Goal: Task Accomplishment & Management: Use online tool/utility

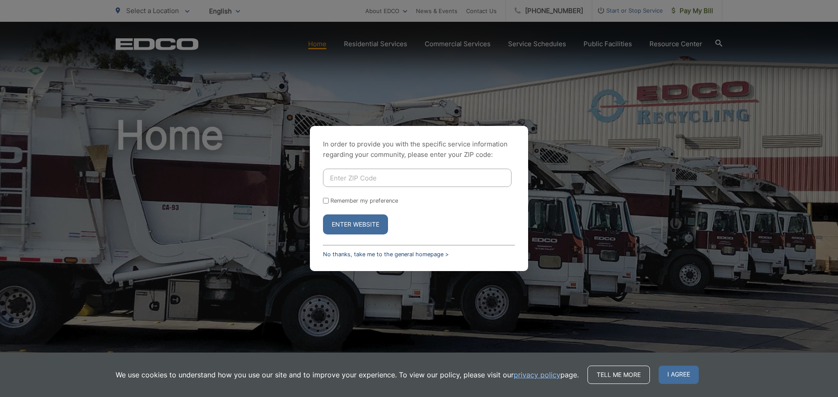
click at [328, 255] on link "No thanks, take me to the general homepage >" at bounding box center [386, 254] width 126 height 7
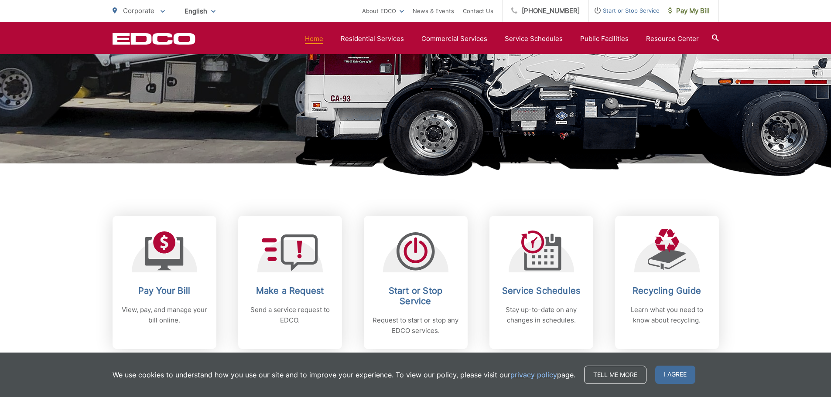
scroll to position [436, 0]
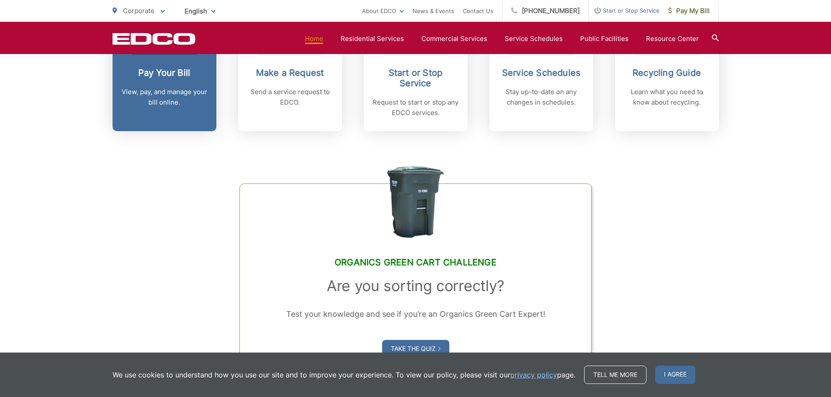
click at [153, 71] on h2 "Pay Your Bill" at bounding box center [164, 73] width 86 height 10
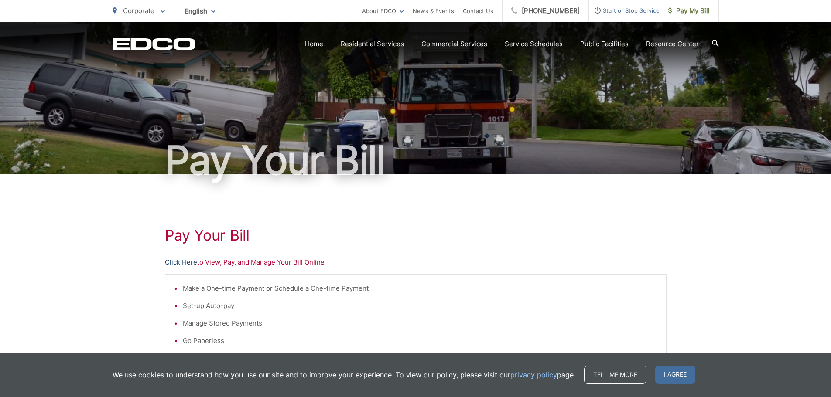
click at [181, 262] on link "Click Here" at bounding box center [181, 262] width 32 height 10
